Goal: Task Accomplishment & Management: Complete application form

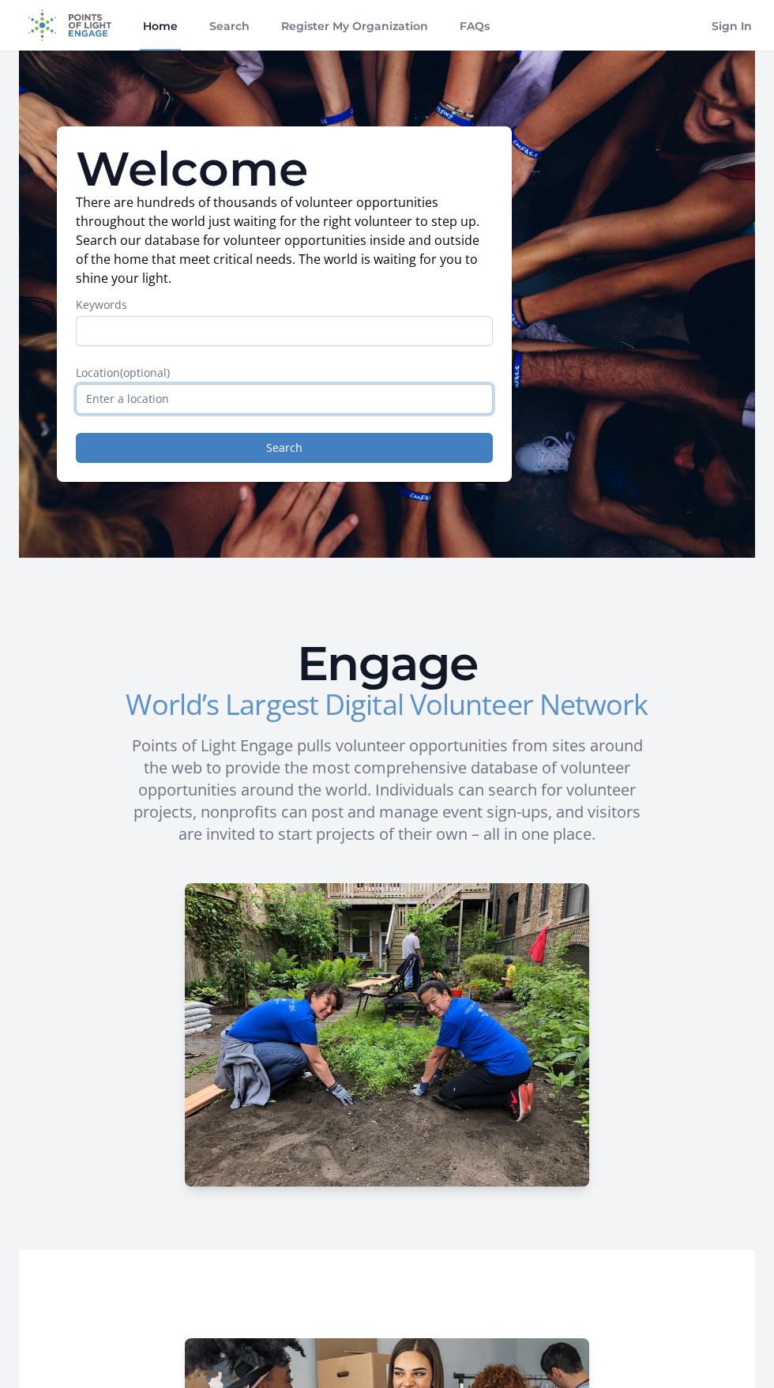
click at [338, 398] on input "text" at bounding box center [284, 399] width 417 height 30
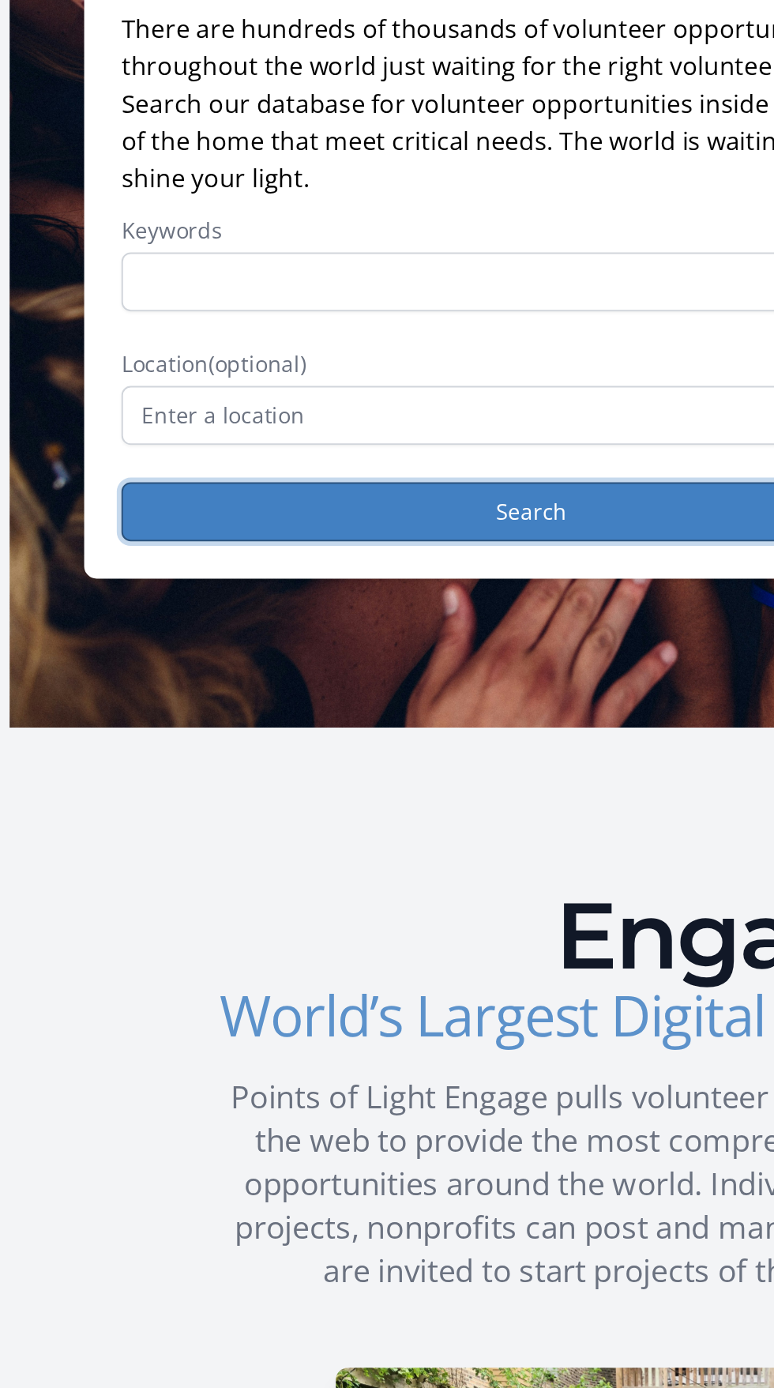
click at [299, 443] on button "Search" at bounding box center [284, 448] width 417 height 30
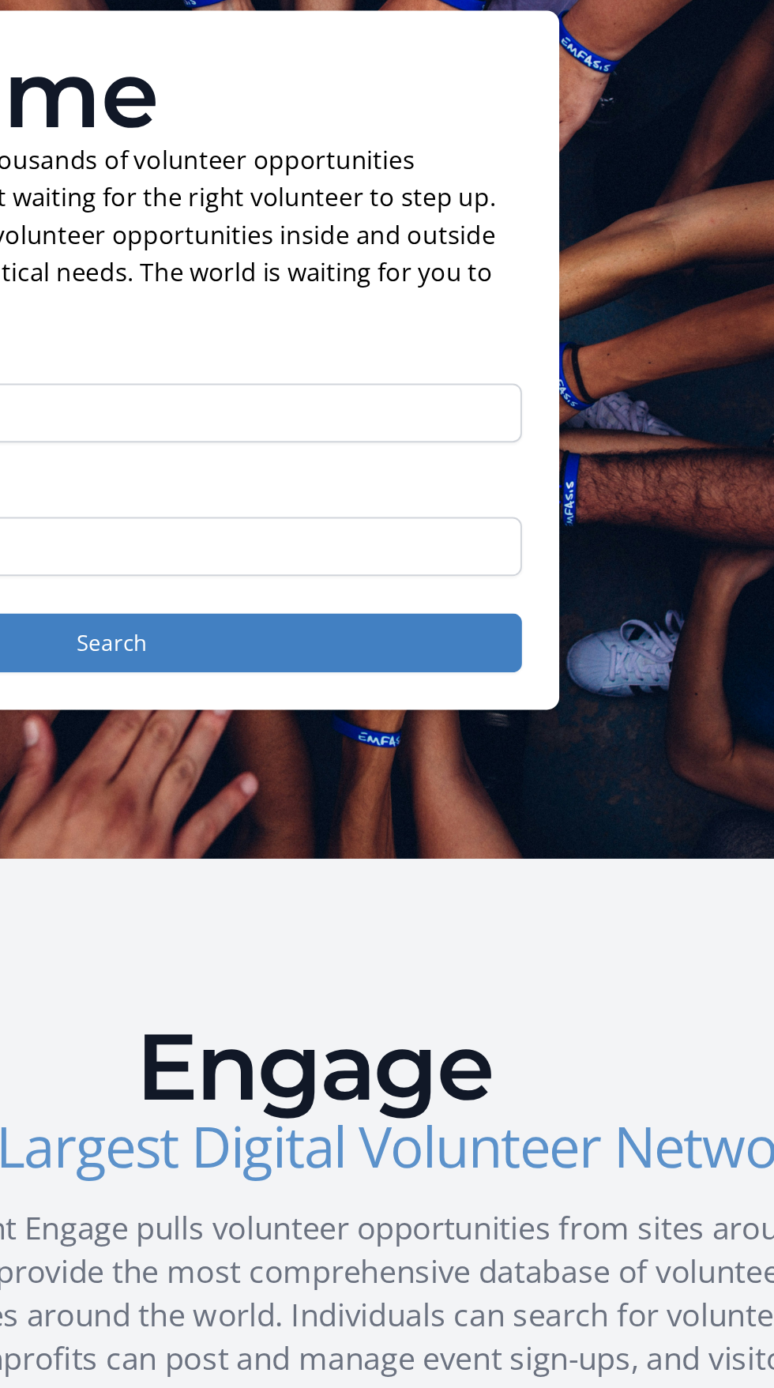
scroll to position [1, 0]
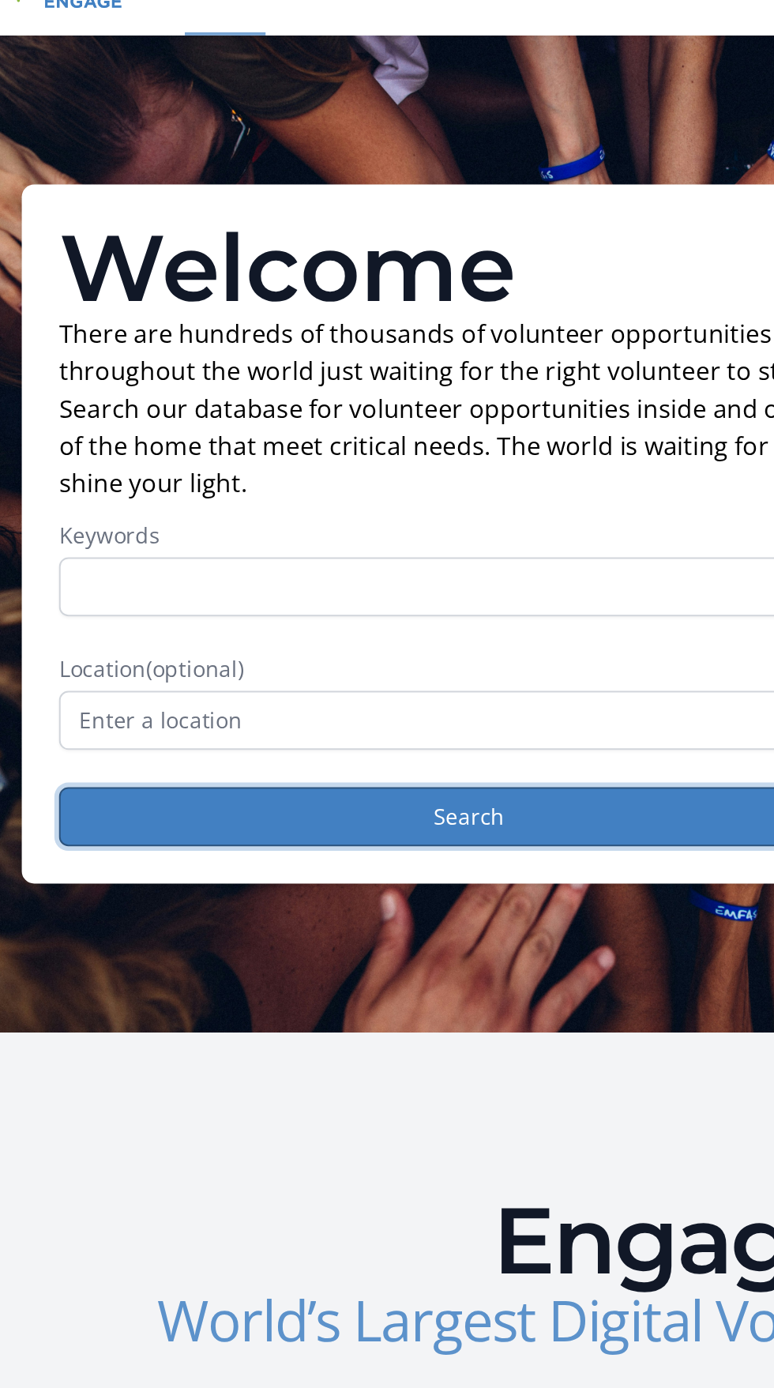
click at [300, 452] on button "Search" at bounding box center [284, 447] width 417 height 30
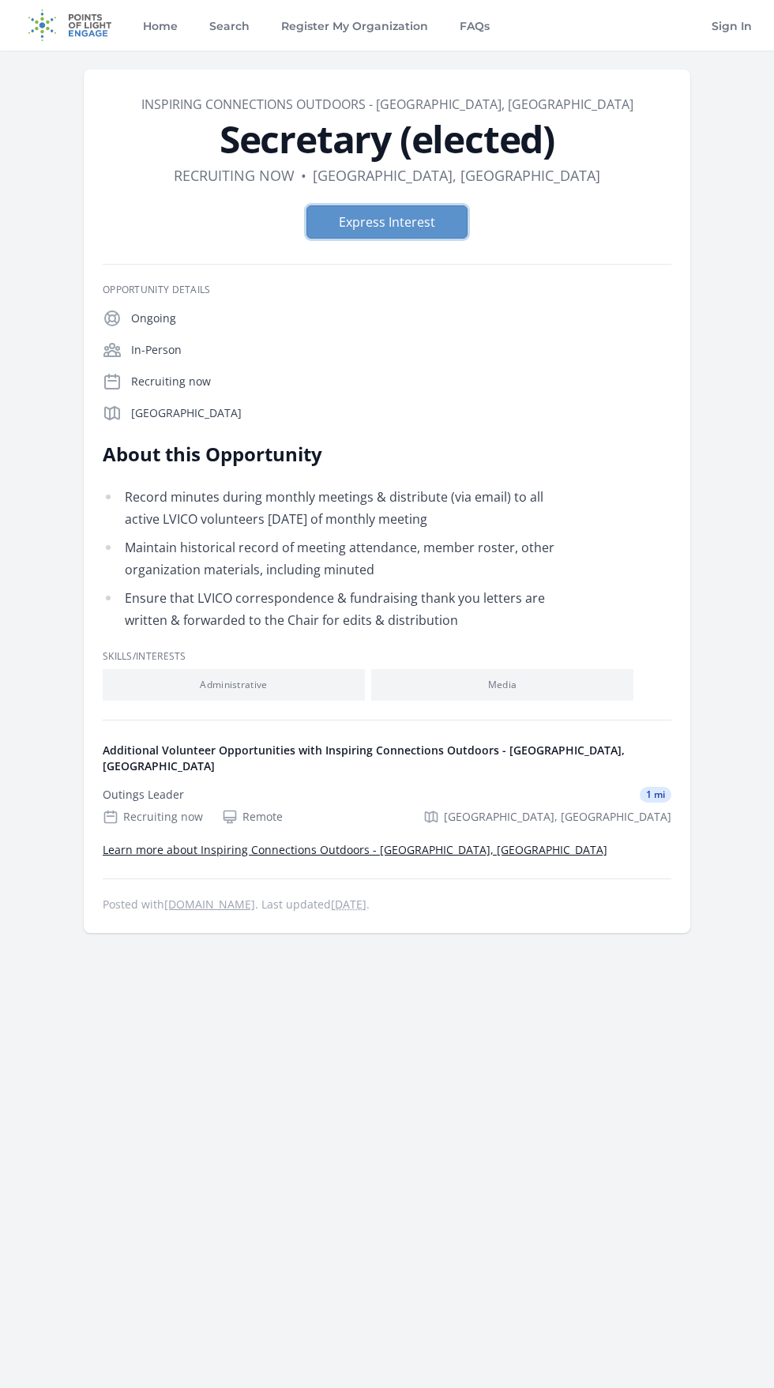
click at [417, 215] on button "Express Interest" at bounding box center [386, 221] width 161 height 33
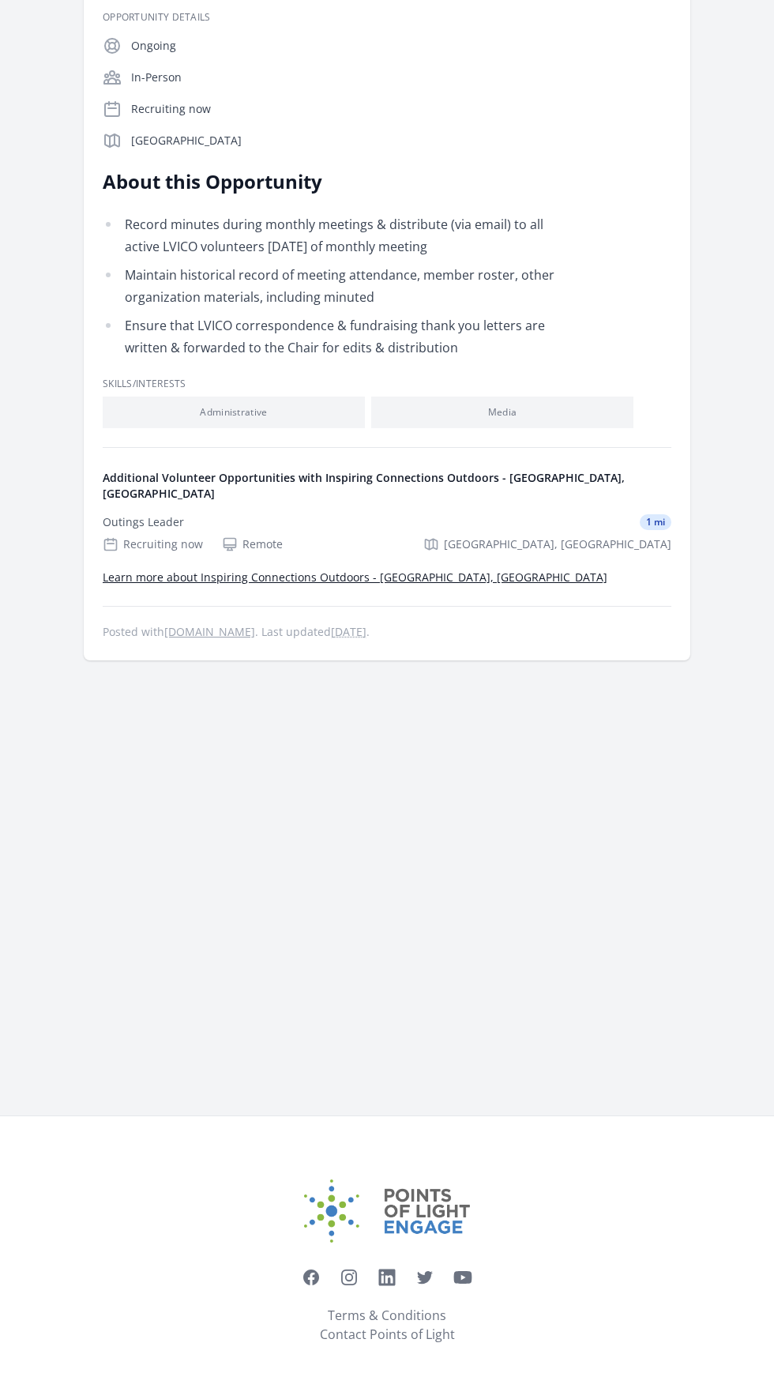
scroll to position [399, 0]
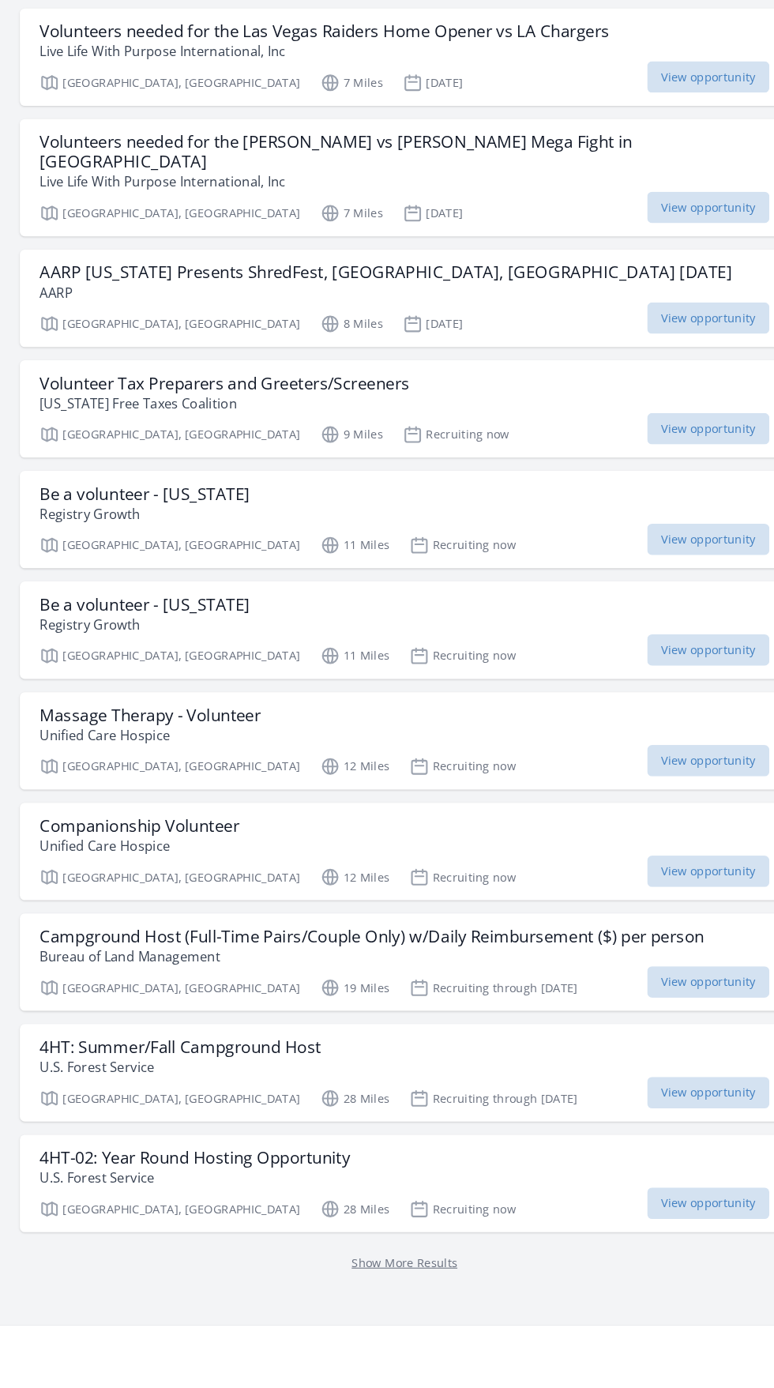
scroll to position [3326, 0]
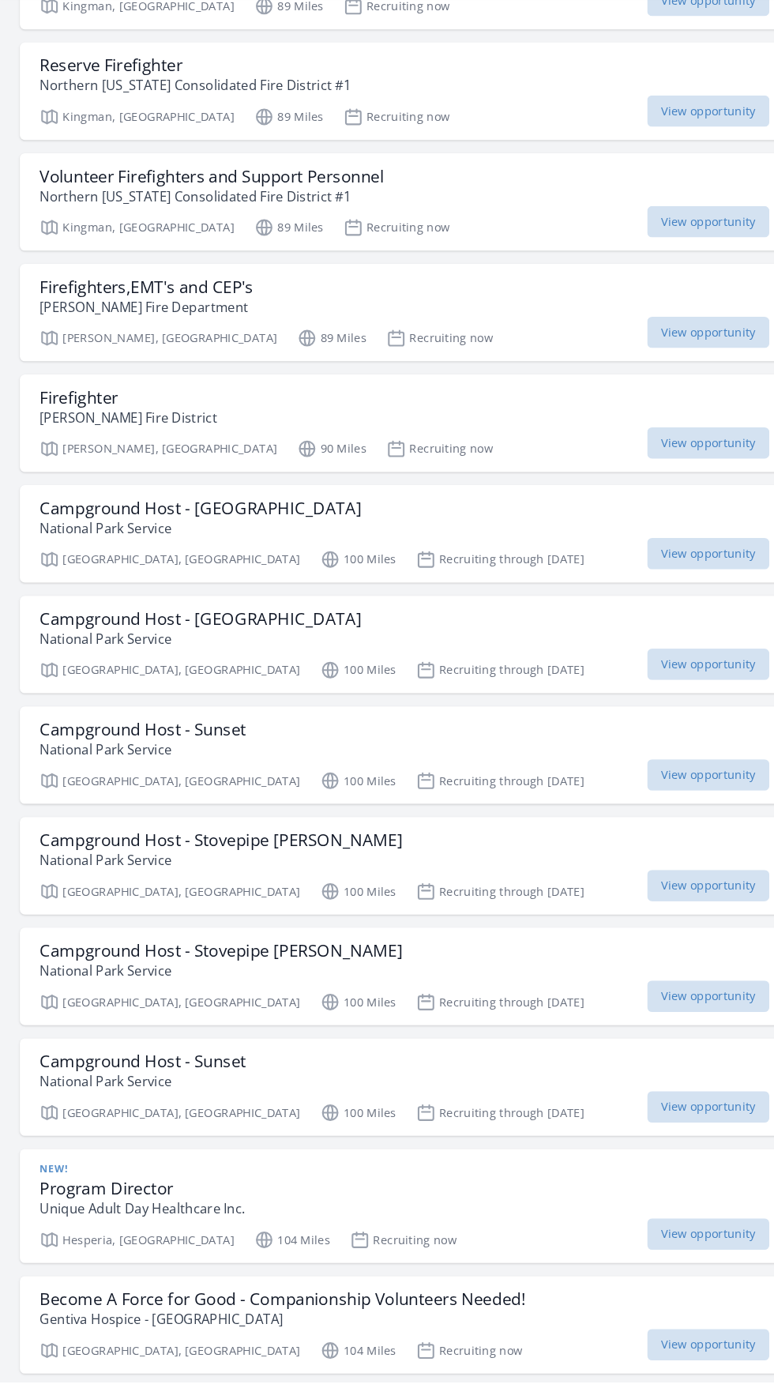
scroll to position [5455, 0]
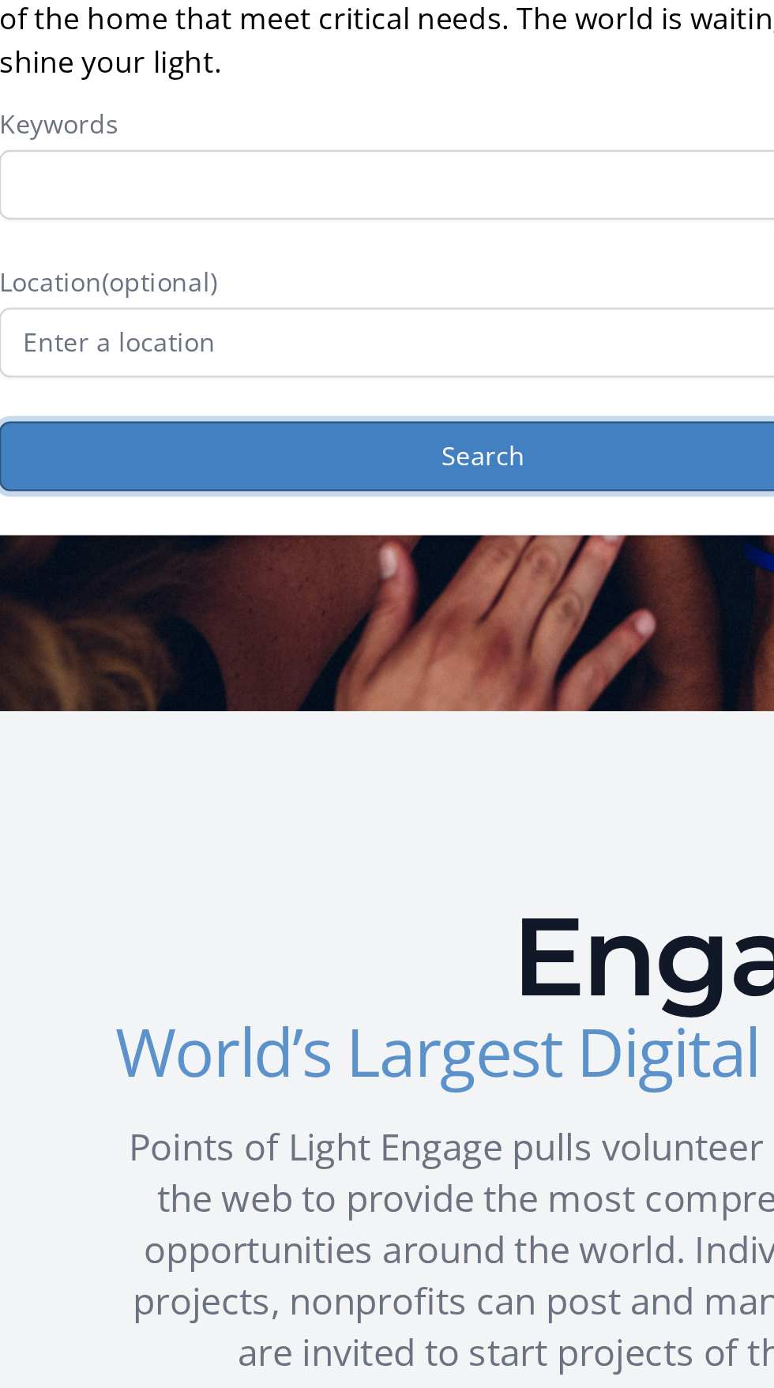
click at [340, 450] on button "Search" at bounding box center [284, 448] width 417 height 30
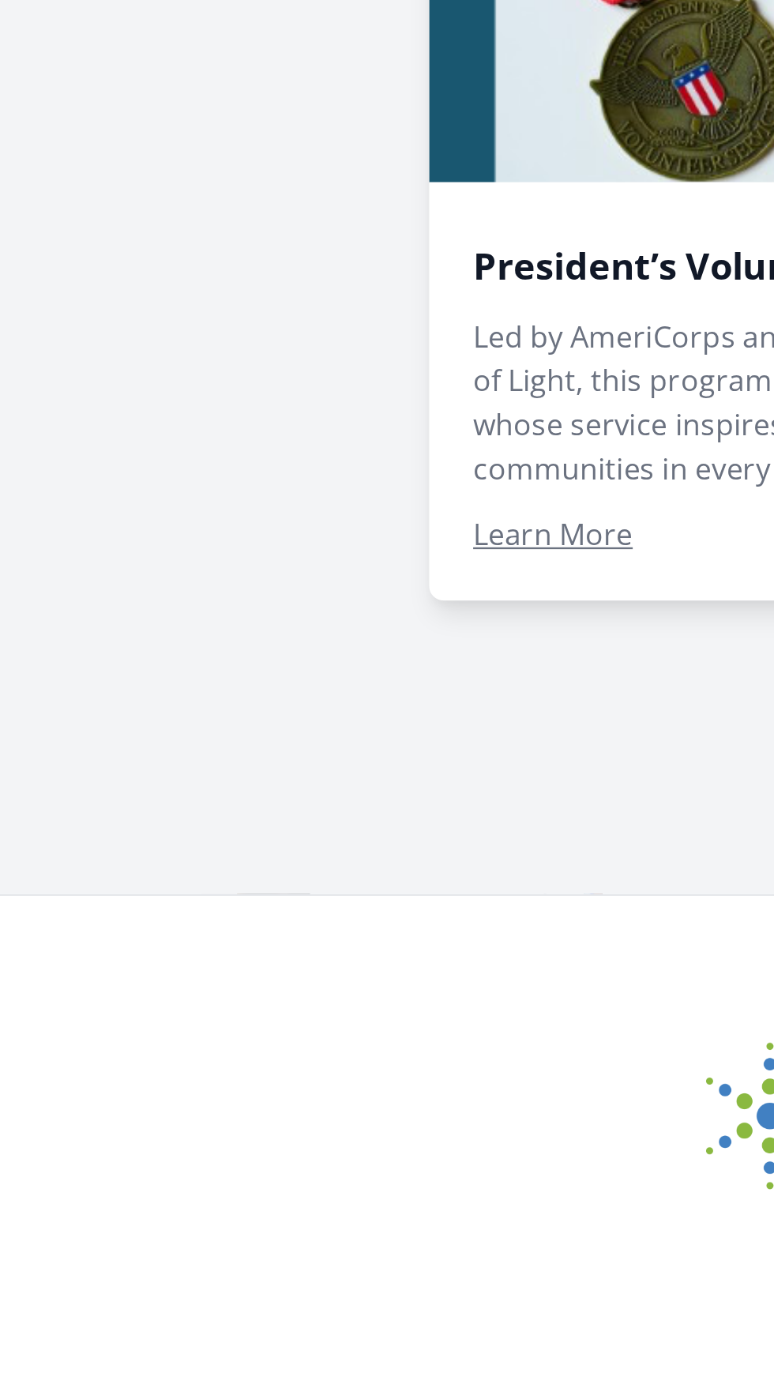
scroll to position [1374, 0]
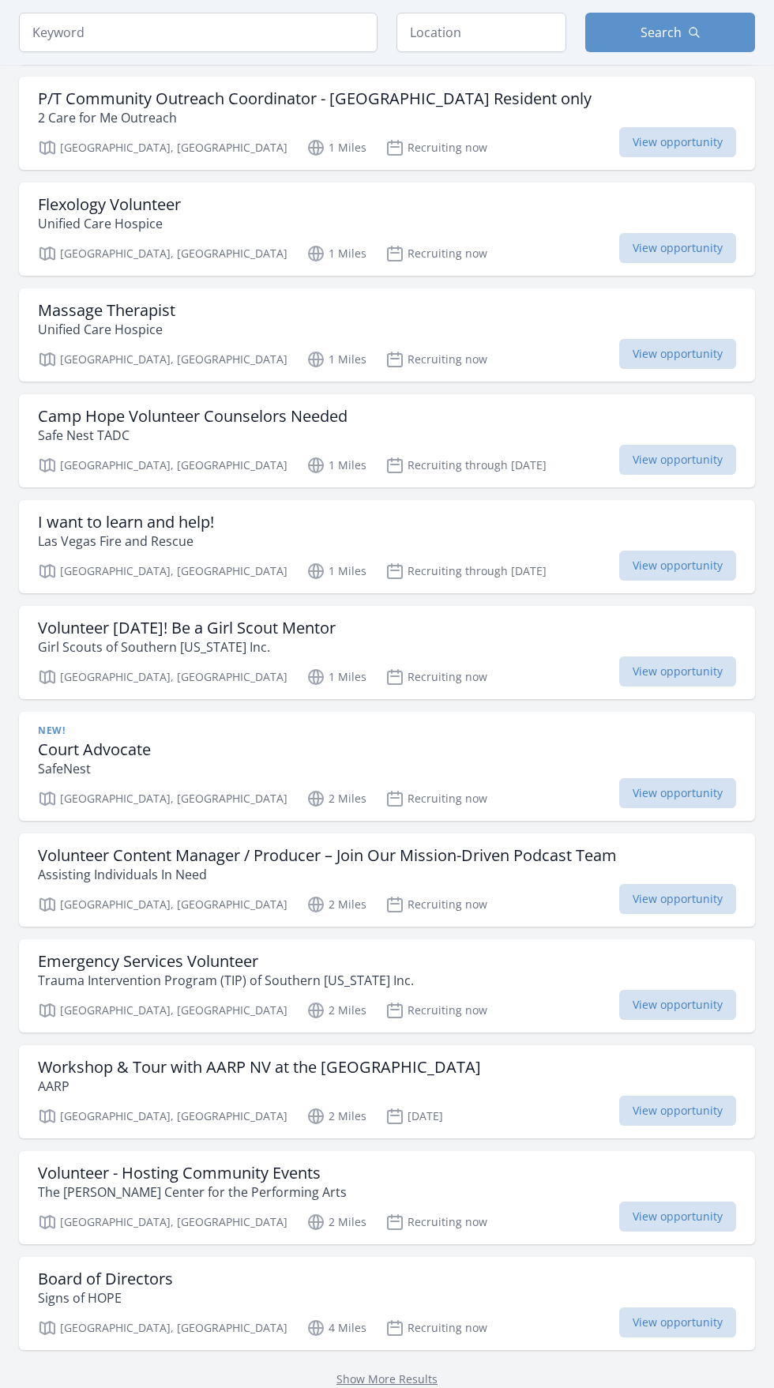
scroll to position [1194, 0]
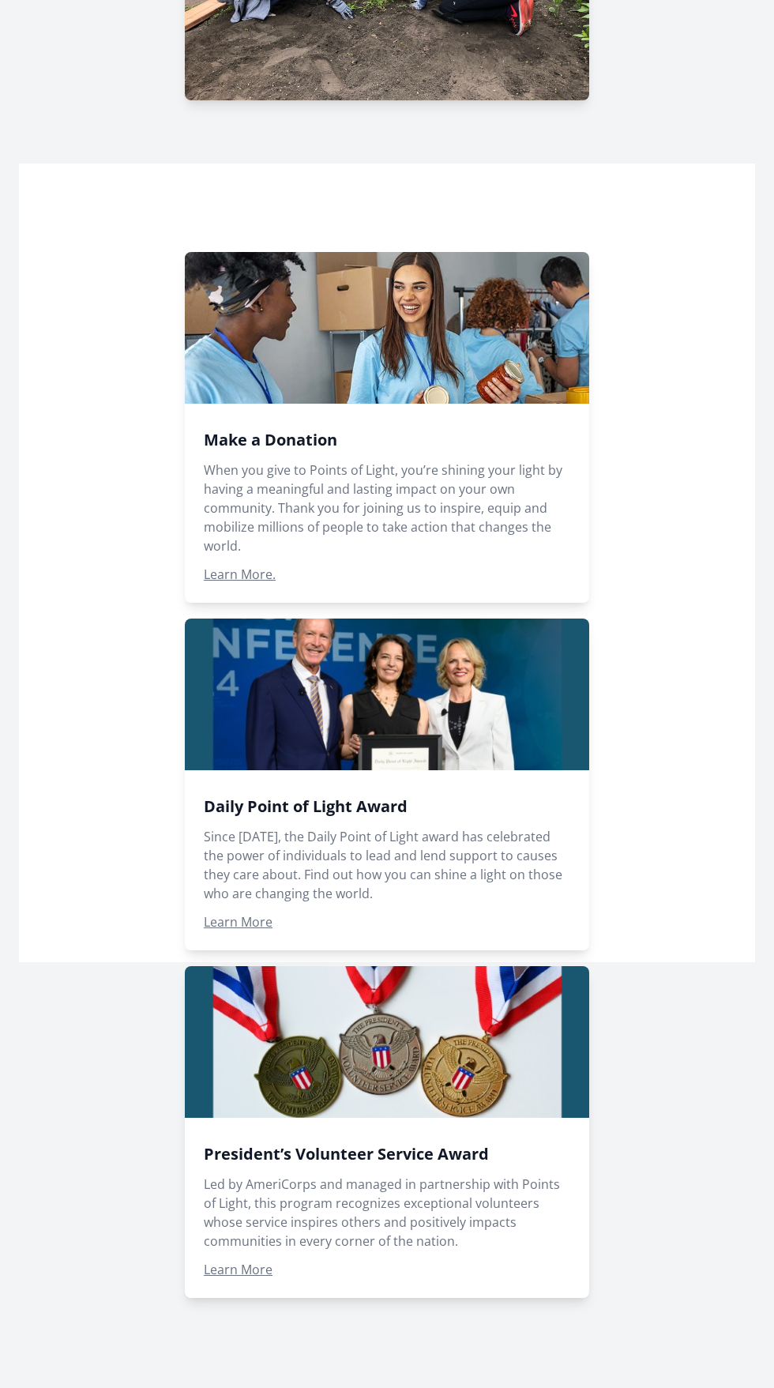
scroll to position [1393, 0]
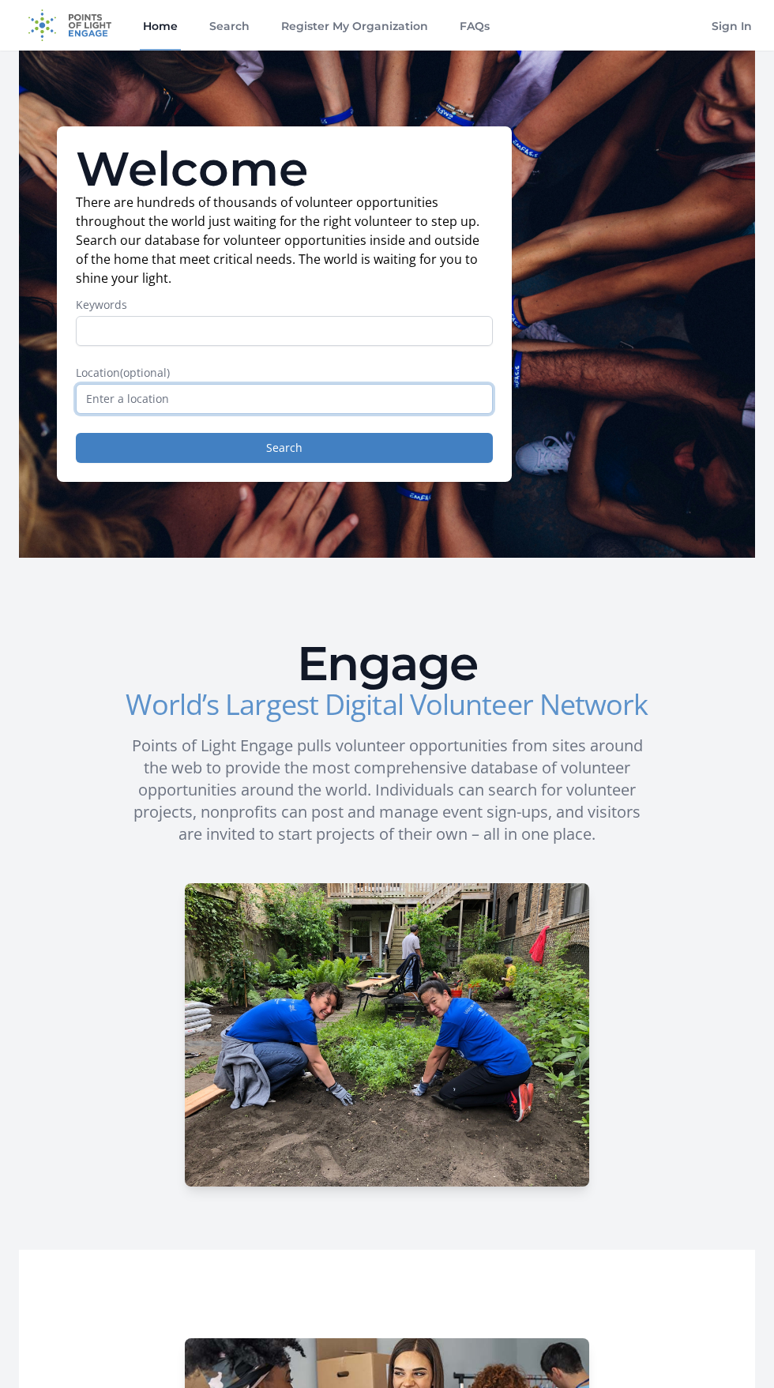
click at [401, 398] on input "text" at bounding box center [284, 399] width 417 height 30
click at [408, 456] on button "Search" at bounding box center [284, 448] width 417 height 30
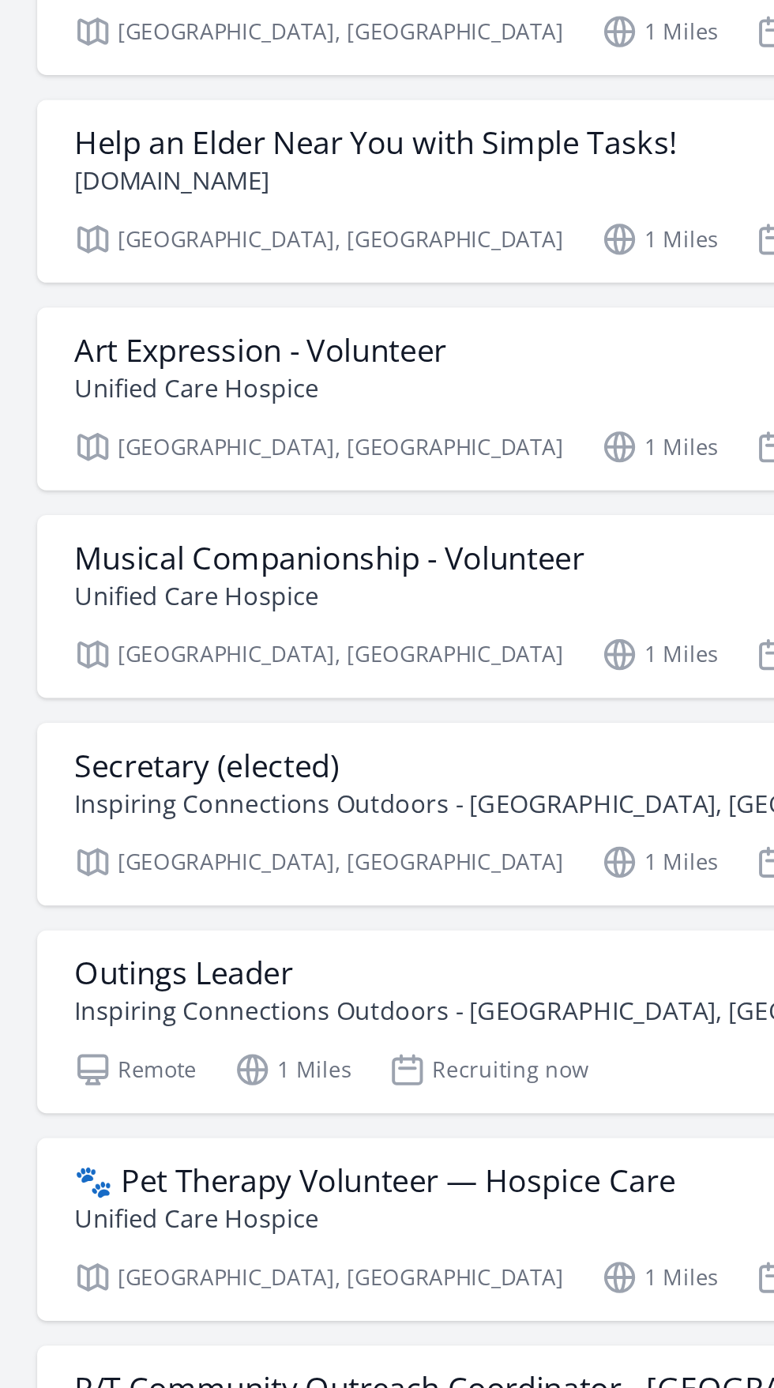
click at [233, 997] on h3 "🐾 Pet Therapy Volunteer — Hospice Care" at bounding box center [191, 1003] width 306 height 19
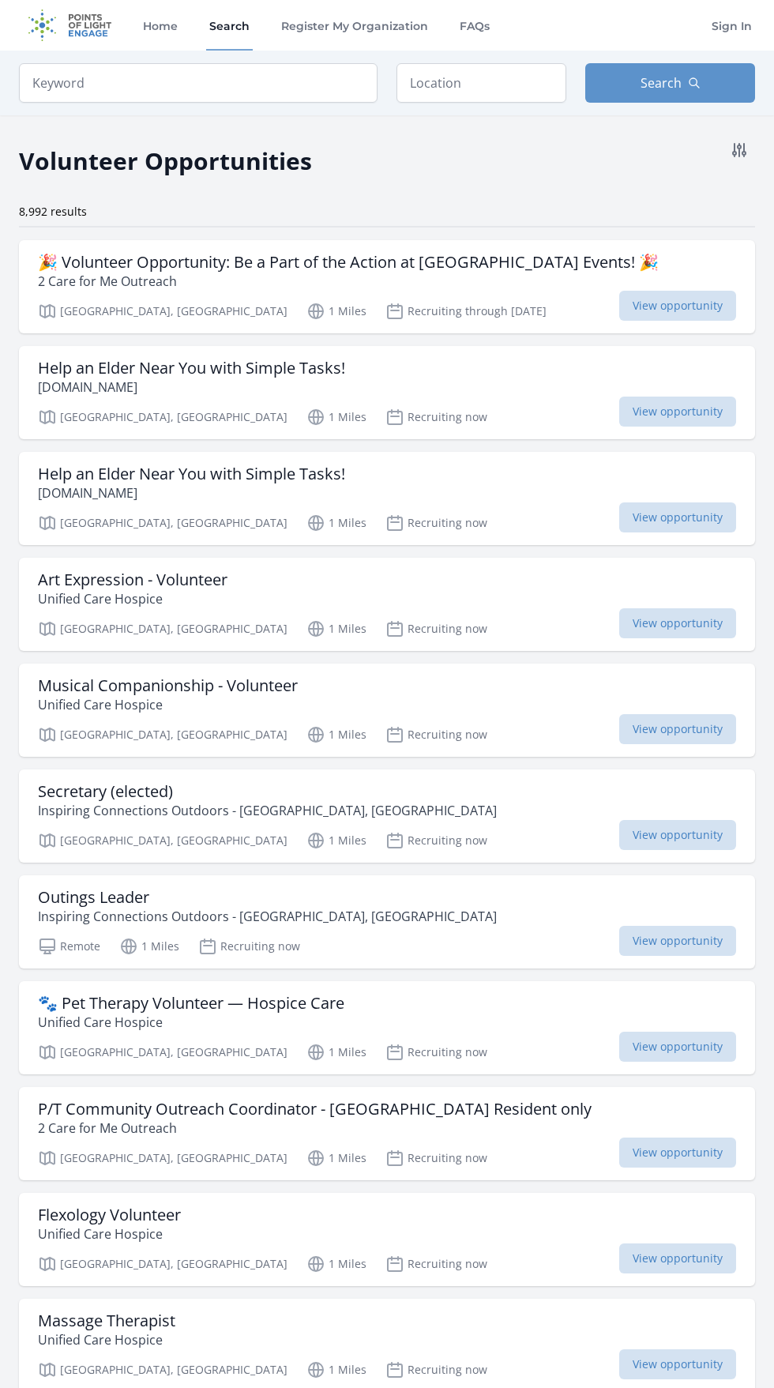
click at [727, 516] on span "View opportunity" at bounding box center [677, 517] width 117 height 30
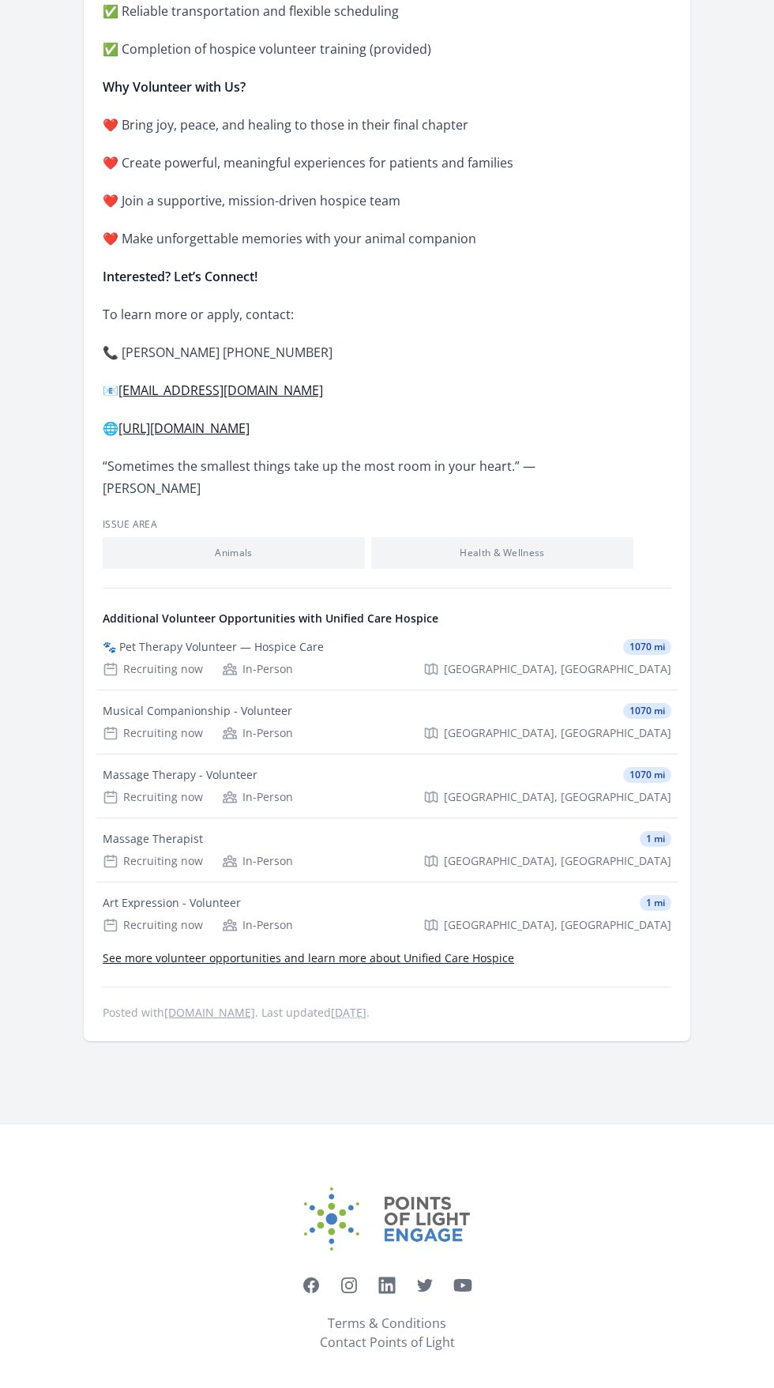
scroll to position [1100, 0]
